Goal: Task Accomplishment & Management: Use online tool/utility

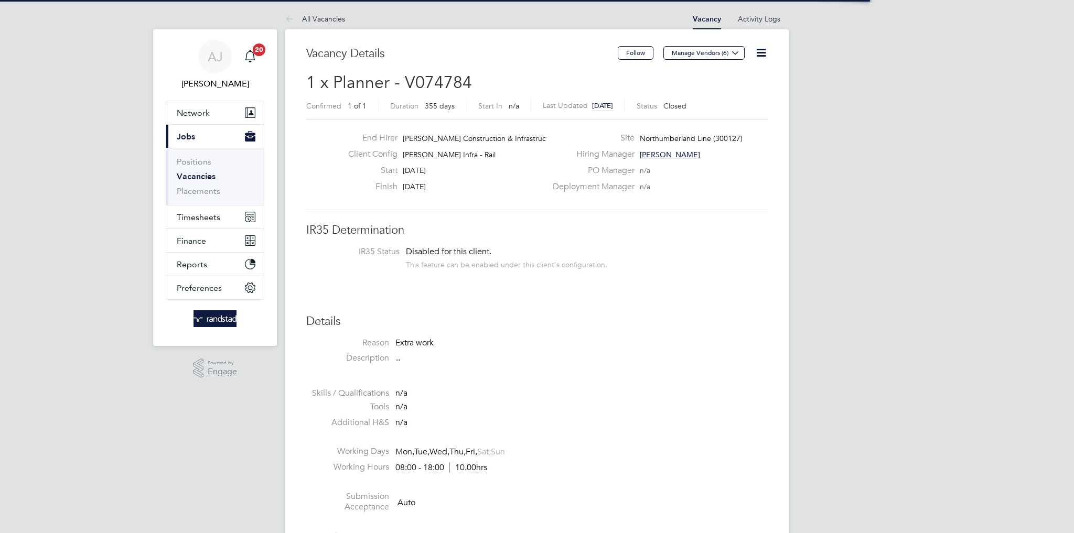
scroll to position [31, 73]
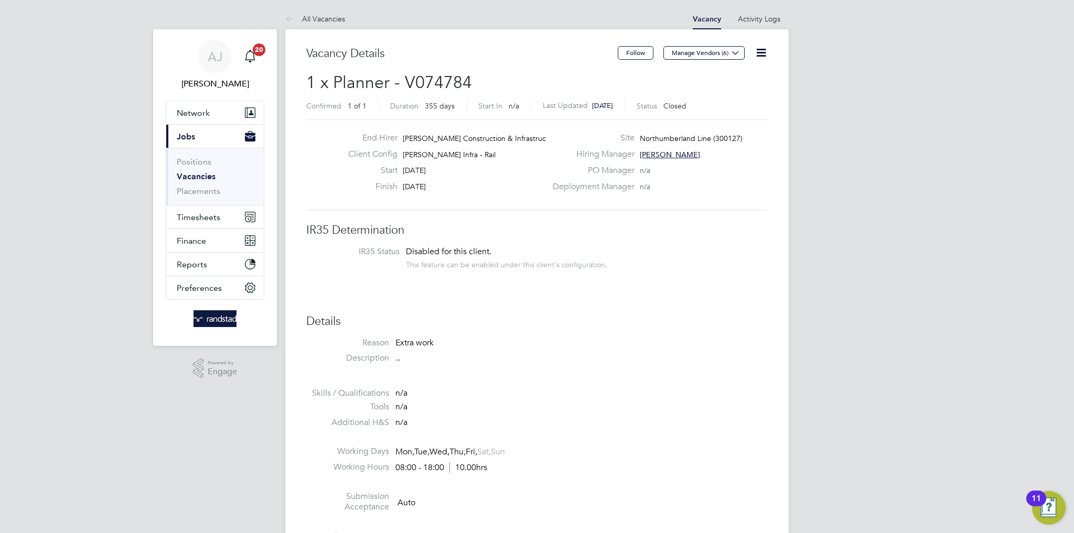
click at [197, 175] on link "Vacancies" at bounding box center [196, 176] width 39 height 10
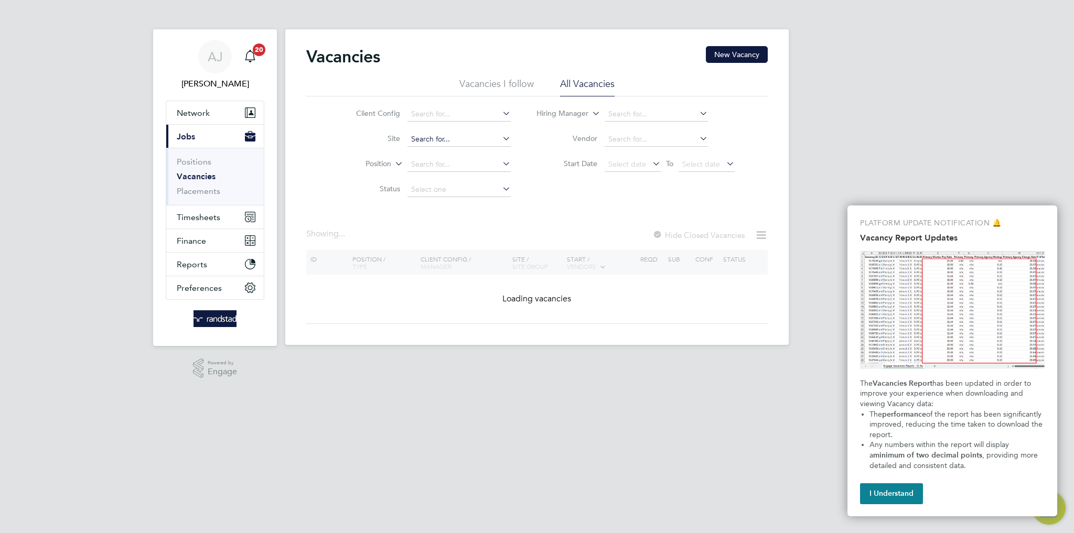
click at [426, 141] on input at bounding box center [458, 139] width 103 height 15
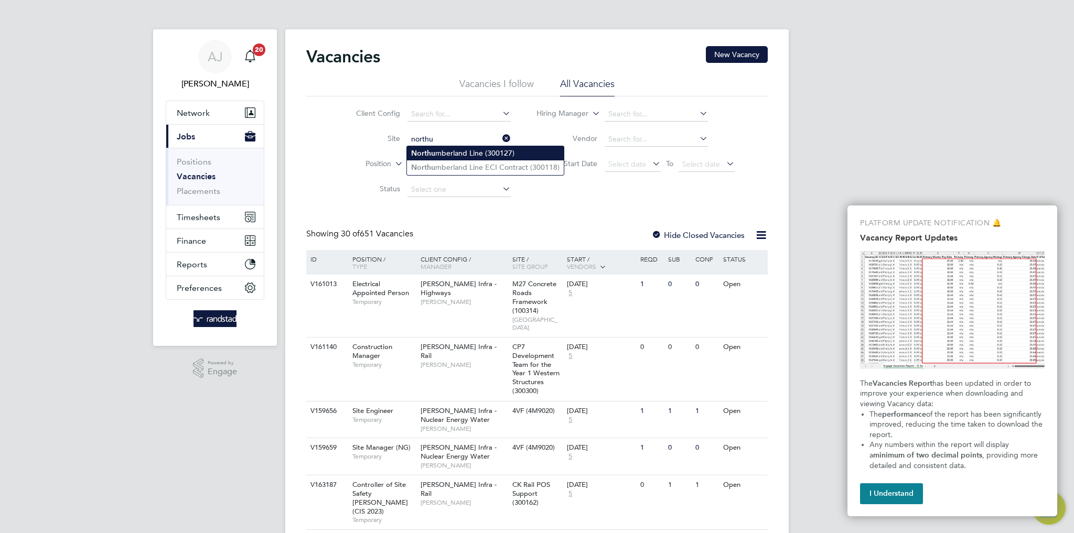
type input "Northumberland Line (300127)"
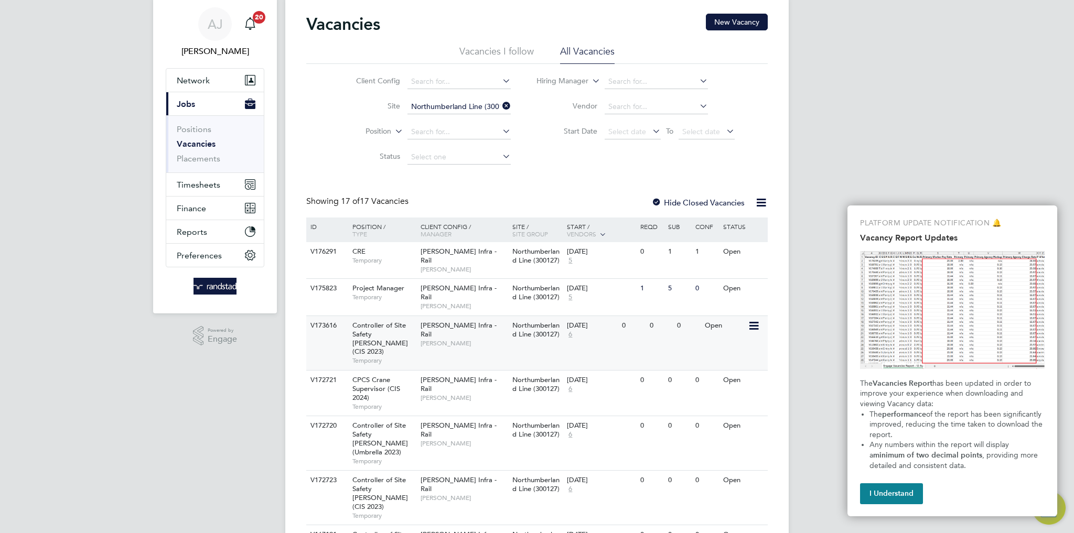
scroll to position [34, 0]
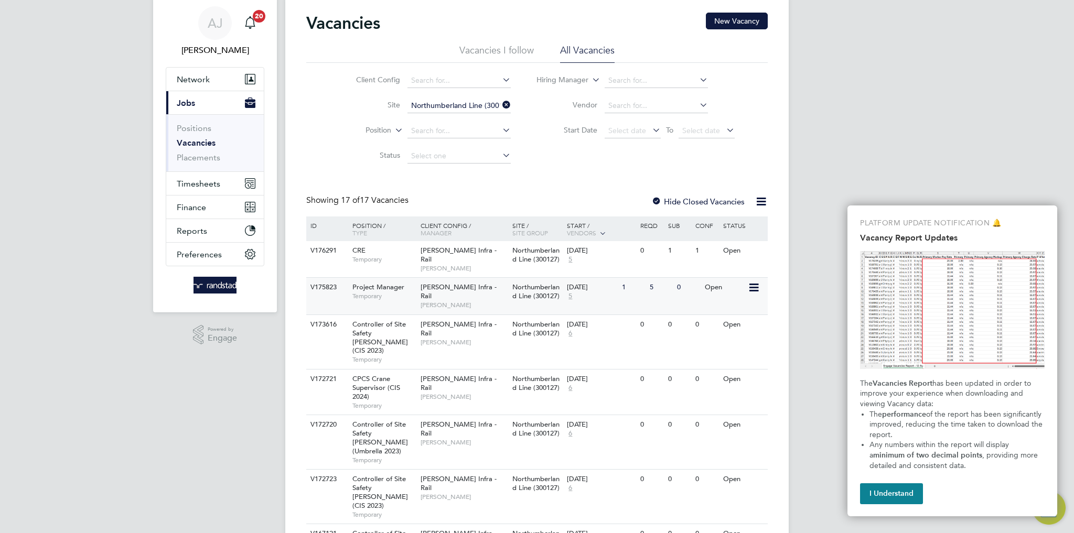
click at [614, 285] on div "14 Jul 2025 5" at bounding box center [591, 292] width 55 height 28
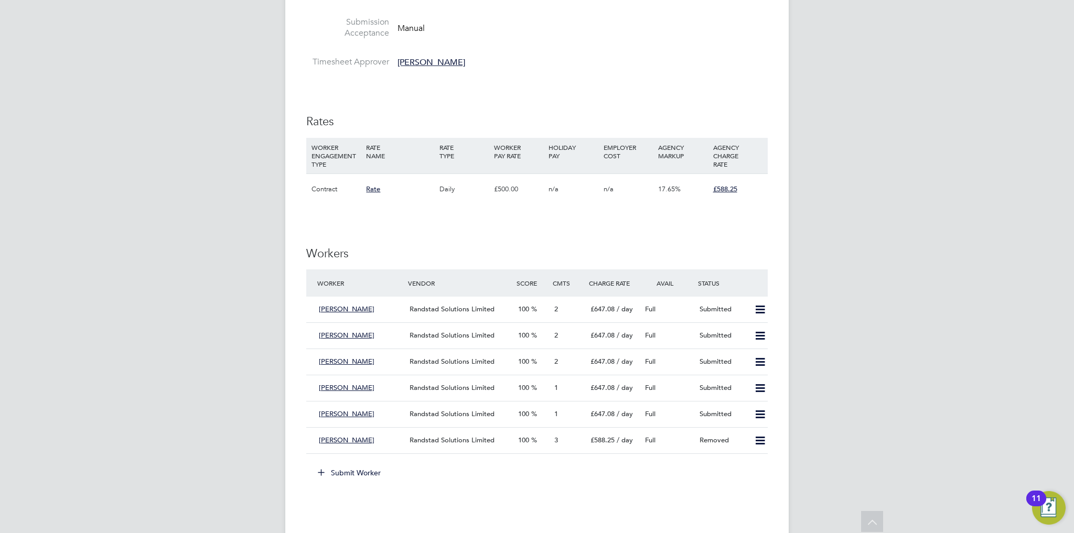
click at [407, 383] on div "Randstad Solutions Limited" at bounding box center [459, 388] width 109 height 17
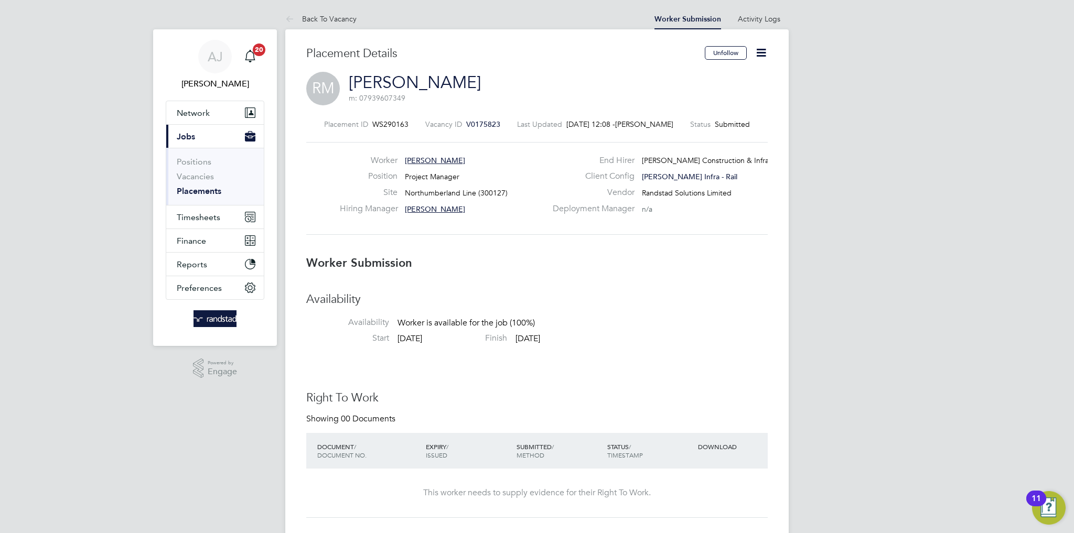
drag, startPoint x: 347, startPoint y: 80, endPoint x: 466, endPoint y: 86, distance: 119.2
click at [466, 86] on div "RM [PERSON_NAME] m: 07939607349" at bounding box center [536, 90] width 461 height 36
